Goal: Navigation & Orientation: Find specific page/section

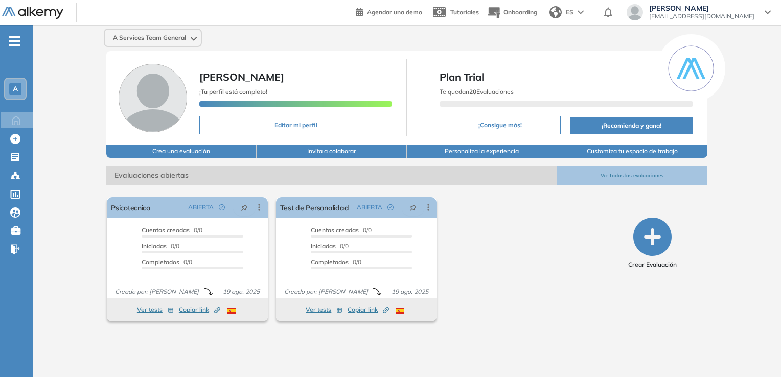
click at [16, 44] on span "-" at bounding box center [14, 40] width 11 height 8
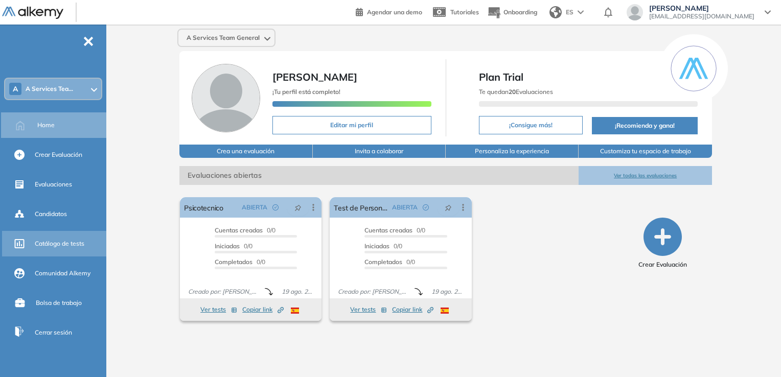
click at [62, 243] on span "Catálogo de tests" at bounding box center [60, 243] width 50 height 9
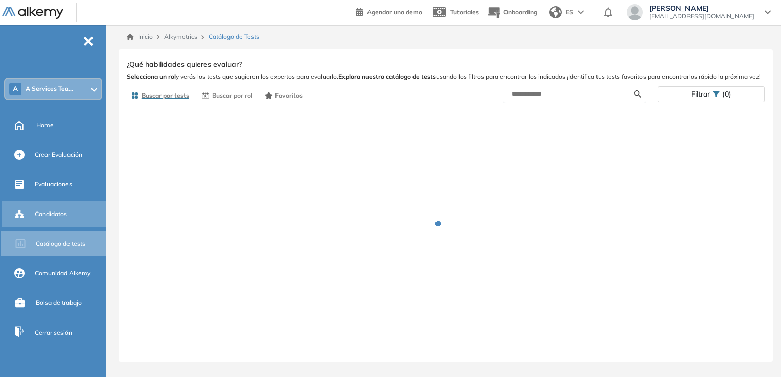
click at [60, 210] on span "Candidatos" at bounding box center [51, 214] width 32 height 9
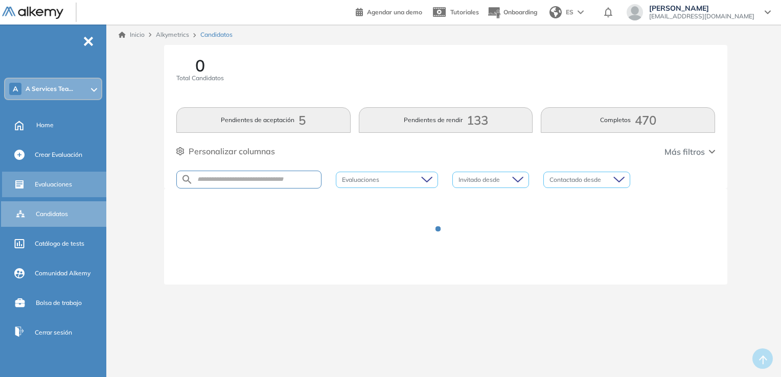
click at [70, 187] on span "Evaluaciones" at bounding box center [53, 184] width 37 height 9
